Goal: Transaction & Acquisition: Purchase product/service

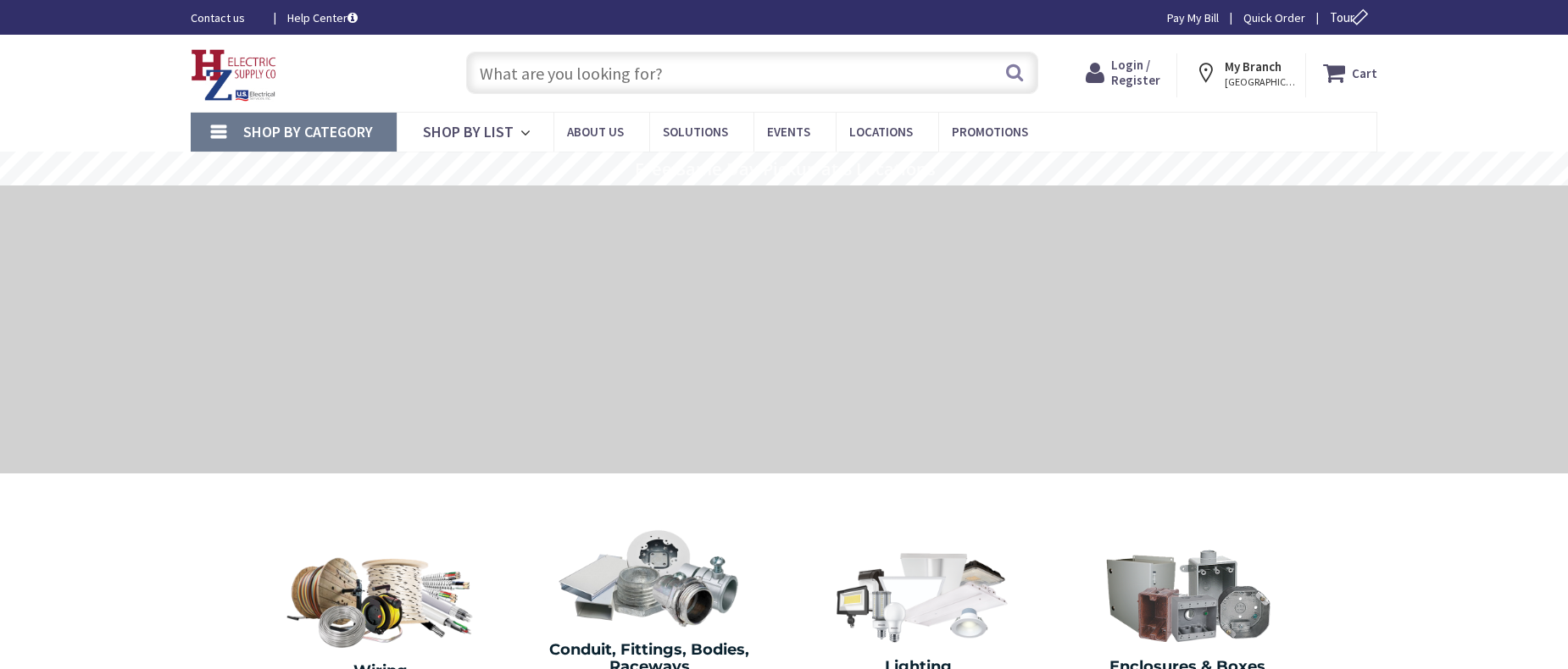
click at [670, 84] on input "text" at bounding box center [751, 72] width 572 height 42
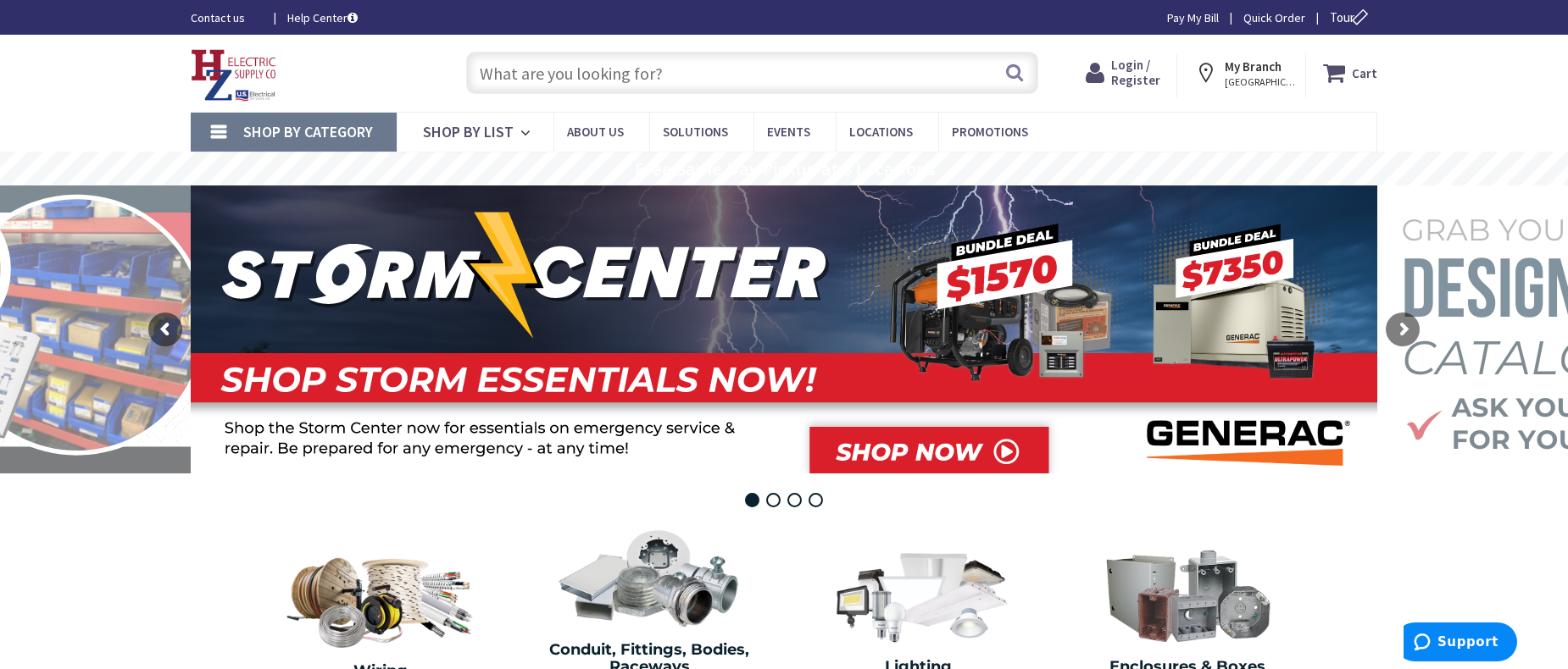
paste input "Broan-NuTone LED Driver (S97020779)"
type input "Broan-NuTone LED Driver (S97020779)"
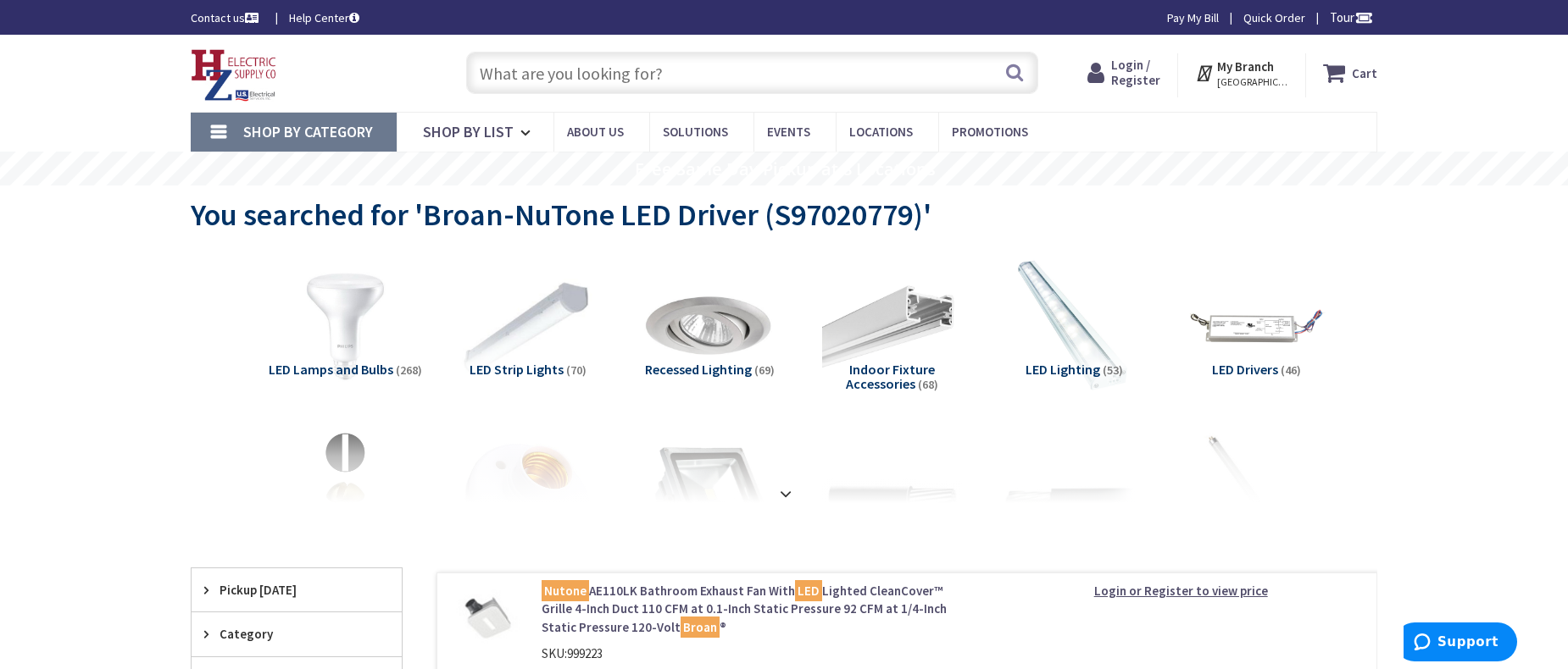
click at [1258, 368] on span "LED Drivers" at bounding box center [1245, 369] width 66 height 17
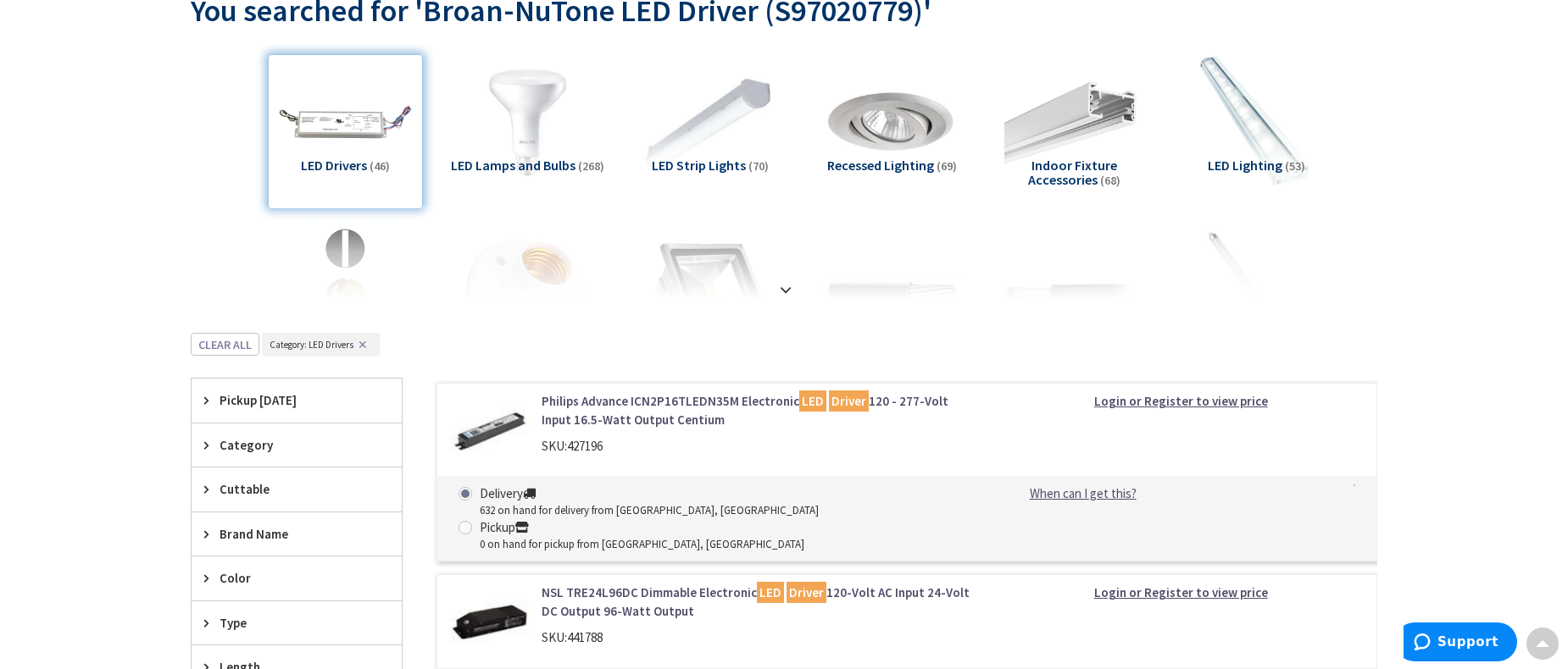
scroll to position [198, 0]
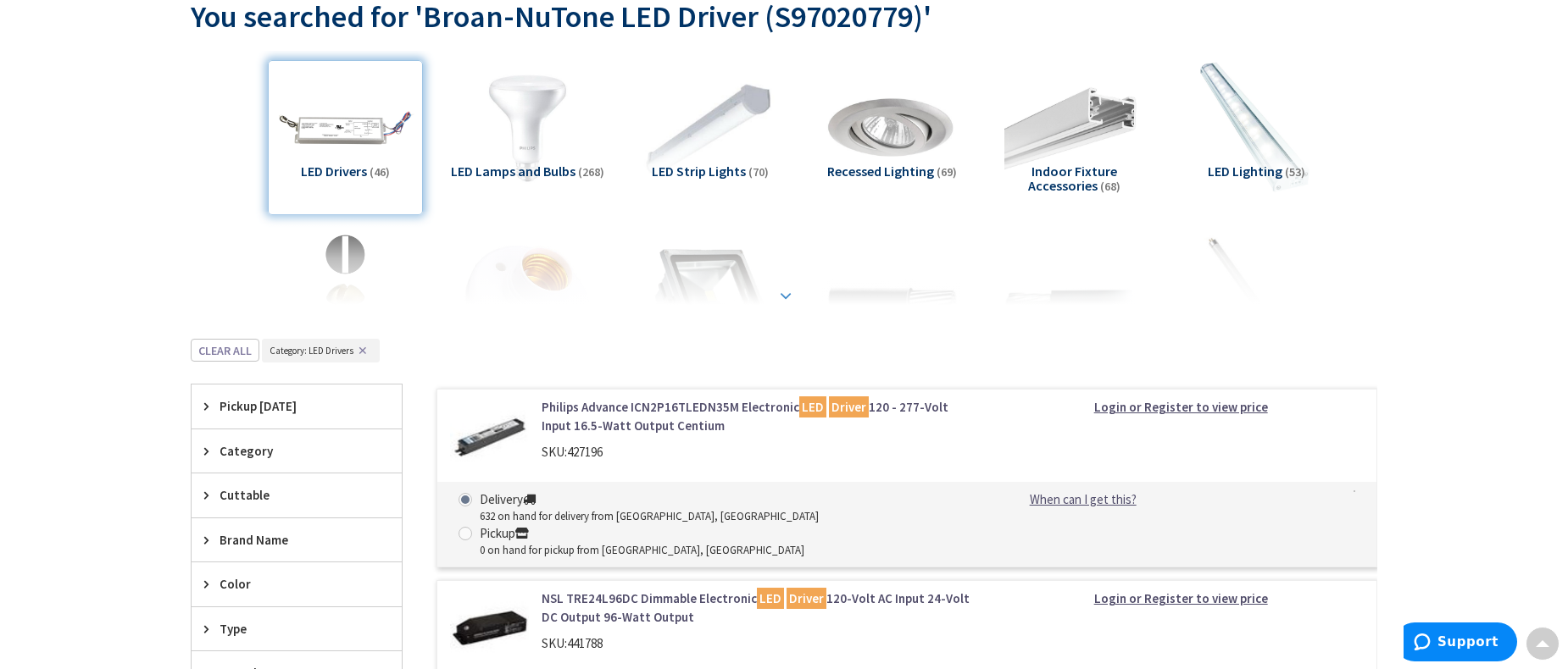
click at [784, 288] on strong at bounding box center [786, 296] width 21 height 19
